Goal: Find specific page/section: Find specific page/section

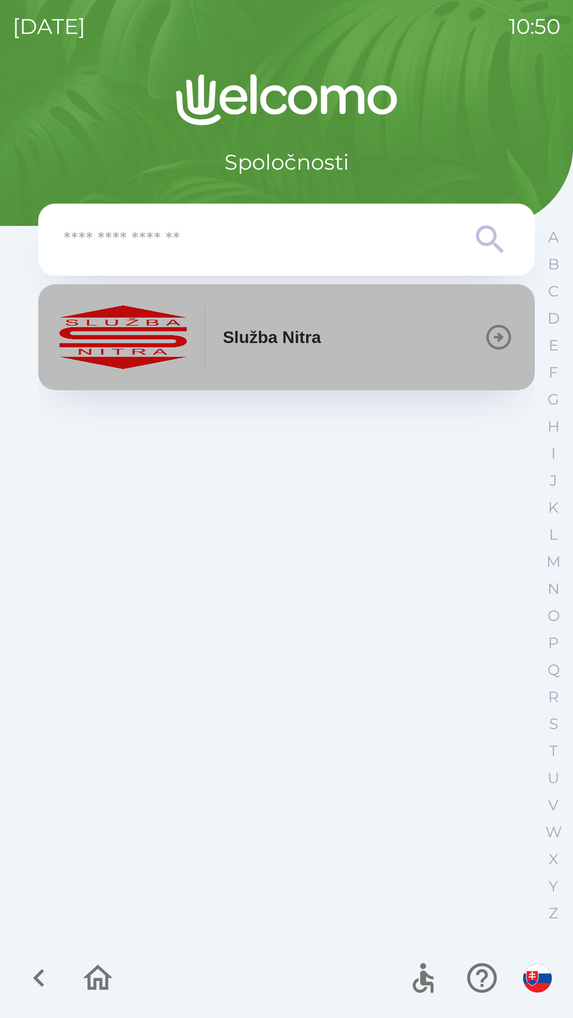
click at [493, 347] on icon "button" at bounding box center [498, 337] width 25 height 25
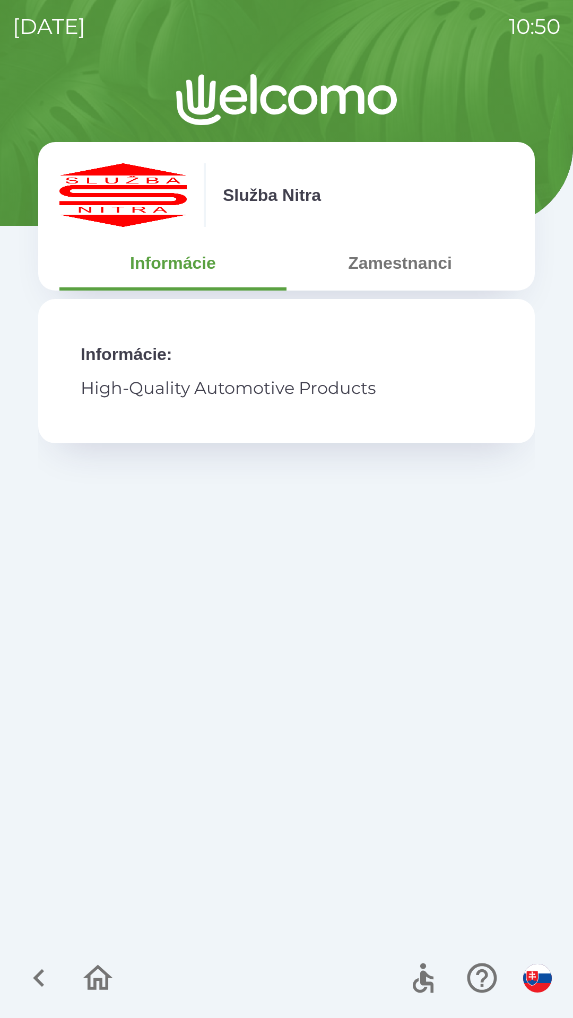
click at [202, 280] on button "Informácie" at bounding box center [172, 263] width 227 height 38
click at [51, 978] on icon "button" at bounding box center [39, 978] width 36 height 36
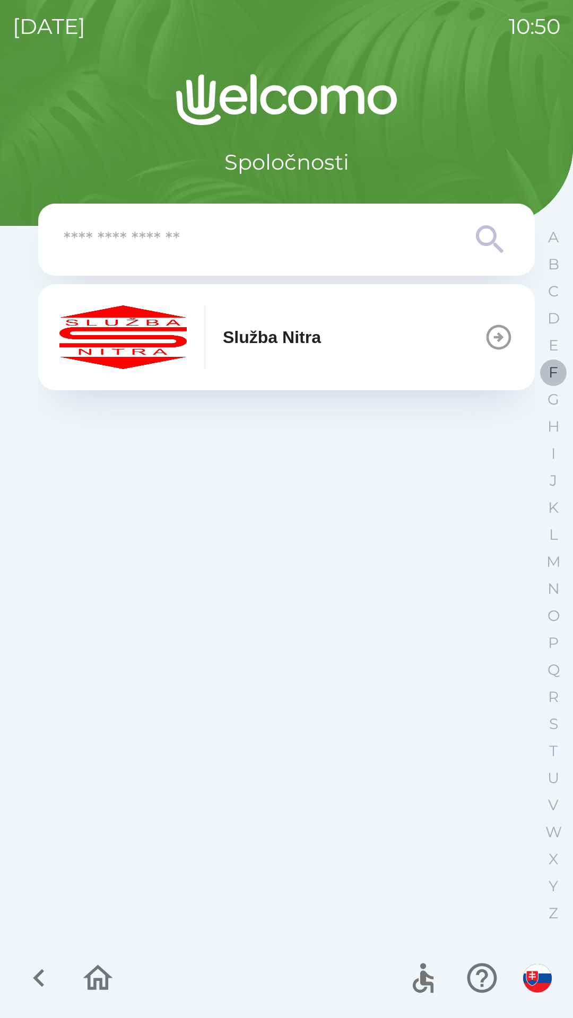
click at [551, 376] on p "F" at bounding box center [553, 372] width 10 height 19
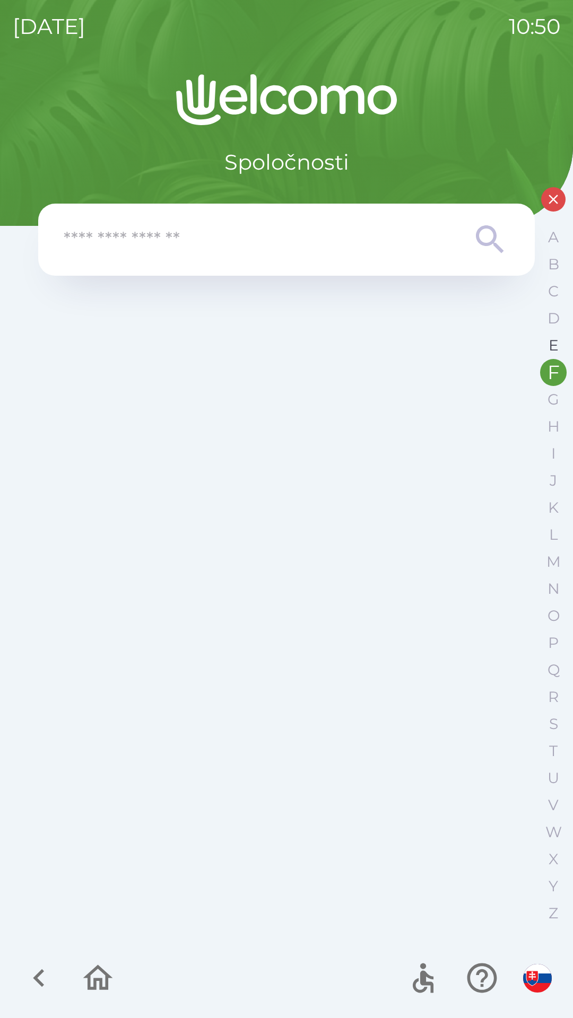
click at [551, 348] on p "E" at bounding box center [553, 345] width 10 height 19
click at [557, 370] on p "F" at bounding box center [553, 372] width 10 height 19
click at [127, 250] on input "text" at bounding box center [265, 239] width 403 height 29
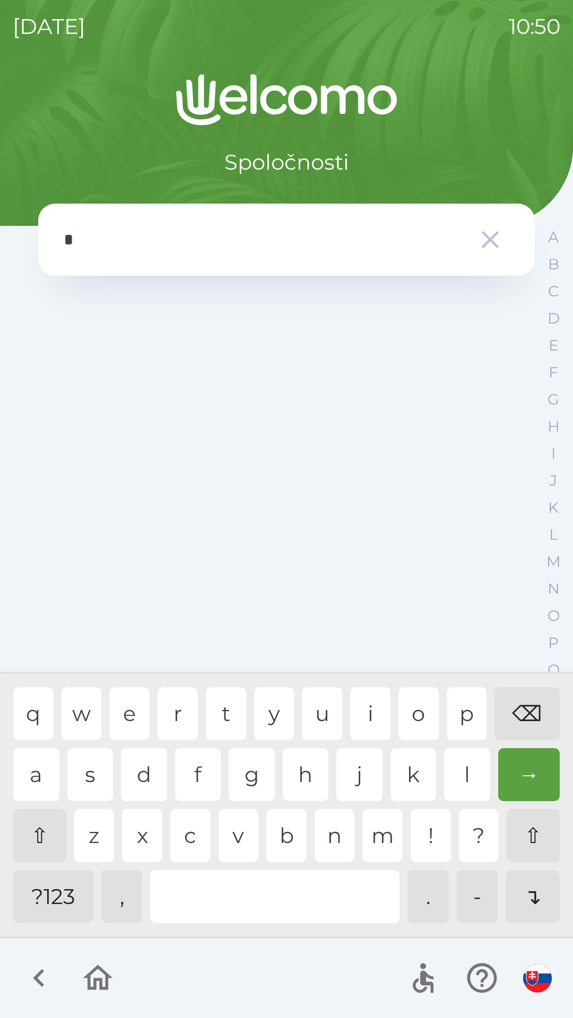
click at [62, 898] on div "?123" at bounding box center [53, 896] width 80 height 53
click at [528, 717] on div "⌫" at bounding box center [526, 713] width 65 height 53
click at [520, 712] on div "⌫" at bounding box center [526, 713] width 65 height 53
type input "*****"
click at [525, 780] on div "→" at bounding box center [529, 774] width 62 height 53
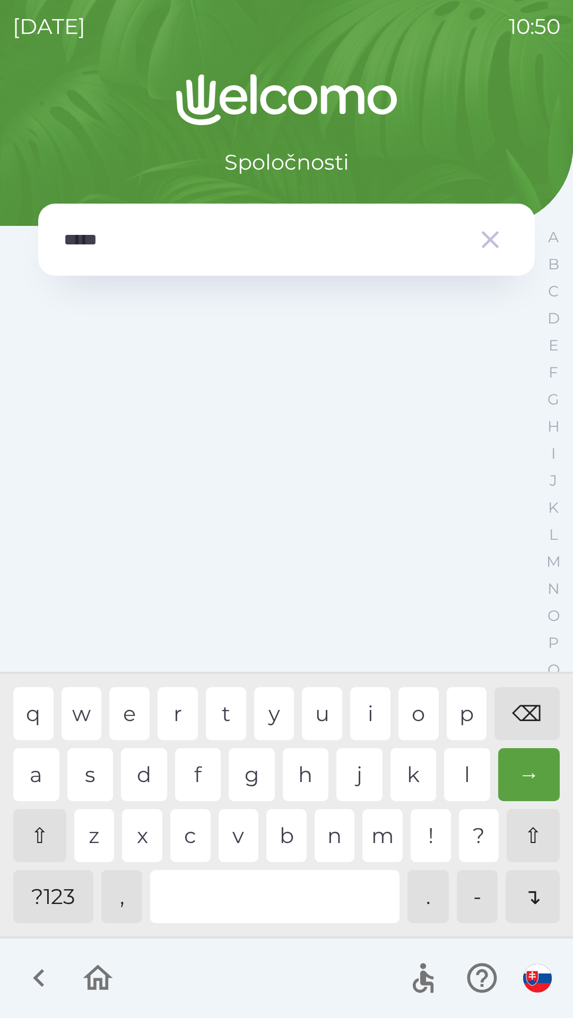
click at [492, 235] on icon "button" at bounding box center [490, 240] width 30 height 30
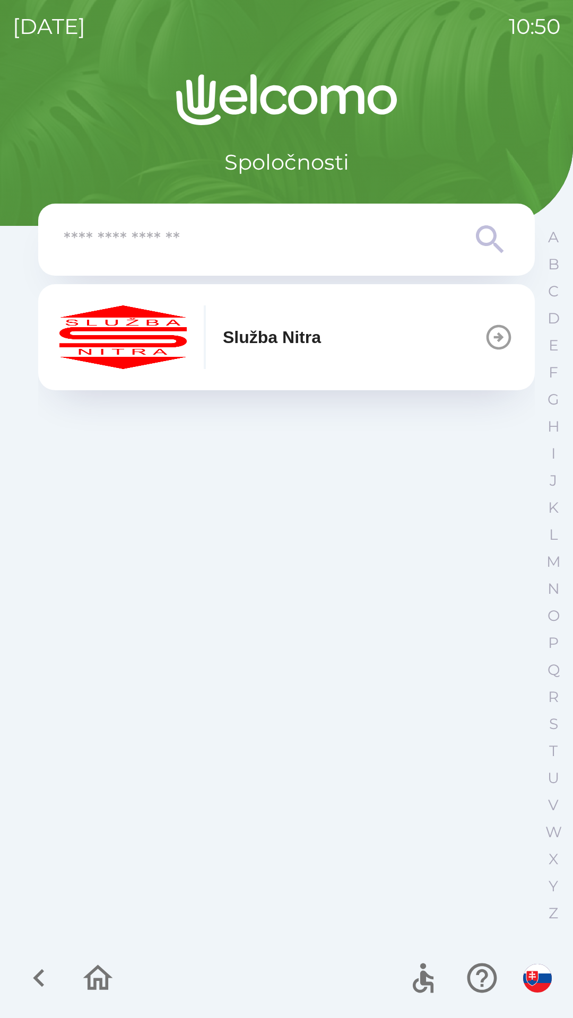
click at [154, 336] on img "button" at bounding box center [122, 337] width 127 height 64
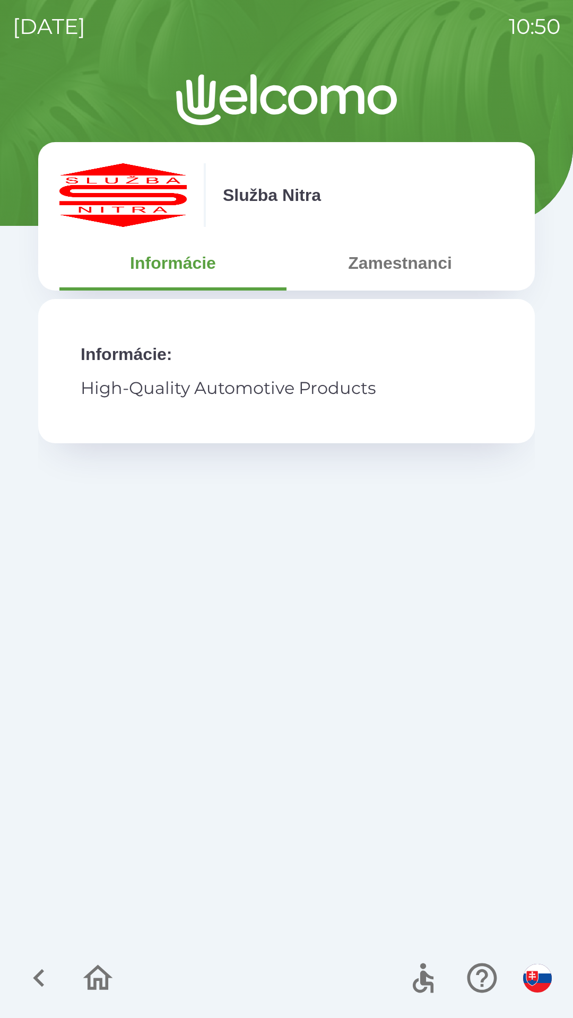
click at [396, 278] on button "Zamestnanci" at bounding box center [399, 263] width 227 height 38
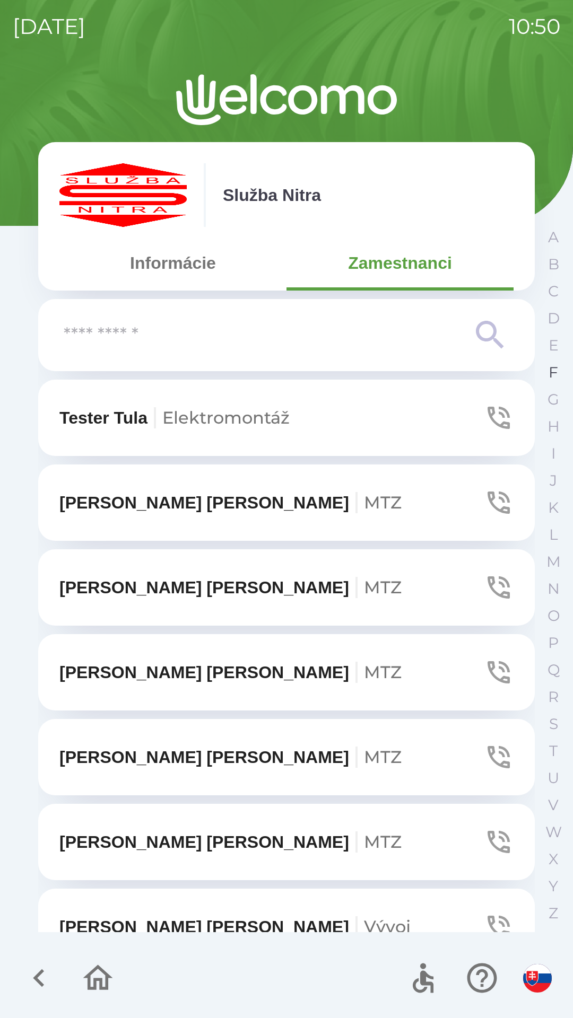
click at [549, 371] on p "F" at bounding box center [553, 372] width 10 height 19
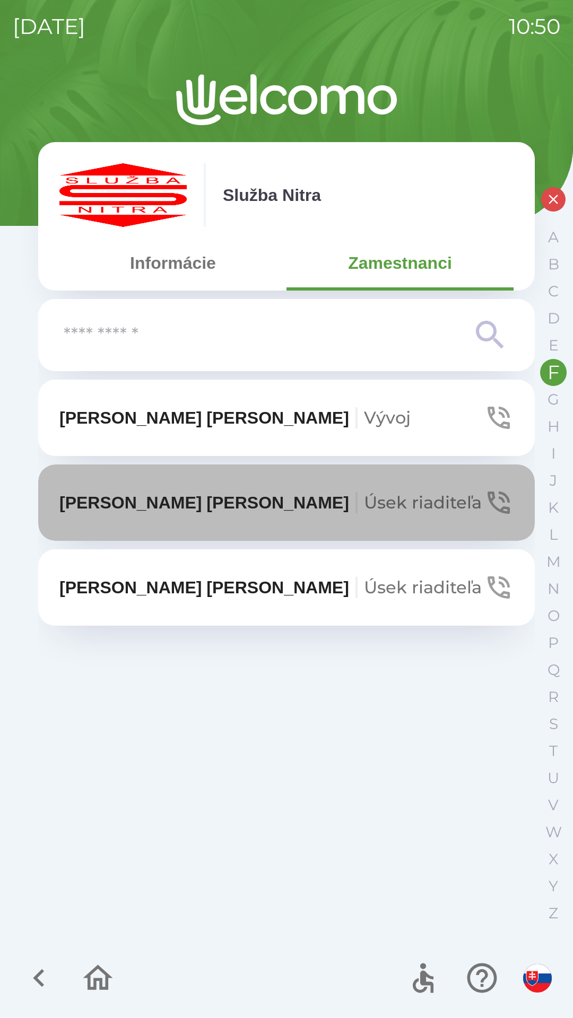
click at [504, 500] on icon "button" at bounding box center [499, 503] width 30 height 30
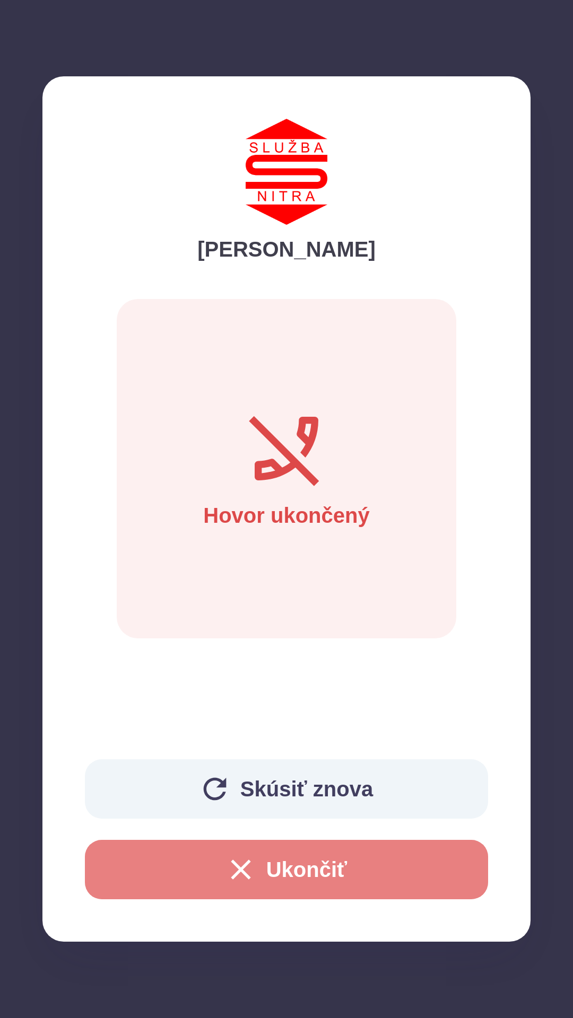
click at [290, 865] on button "Ukončiť" at bounding box center [286, 869] width 403 height 59
